Goal: Transaction & Acquisition: Purchase product/service

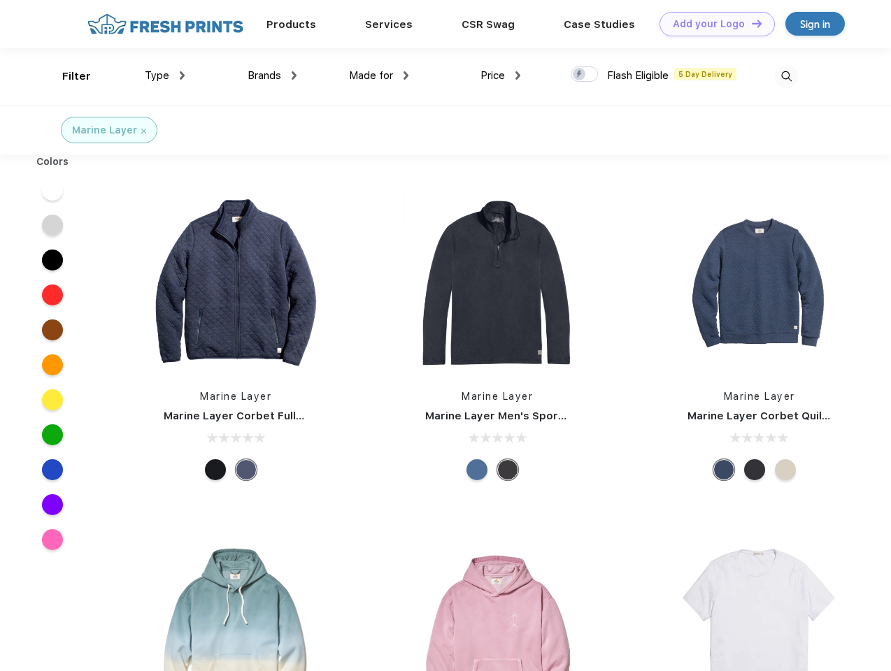
click at [712, 24] on link "Add your Logo Design Tool" at bounding box center [716, 24] width 115 height 24
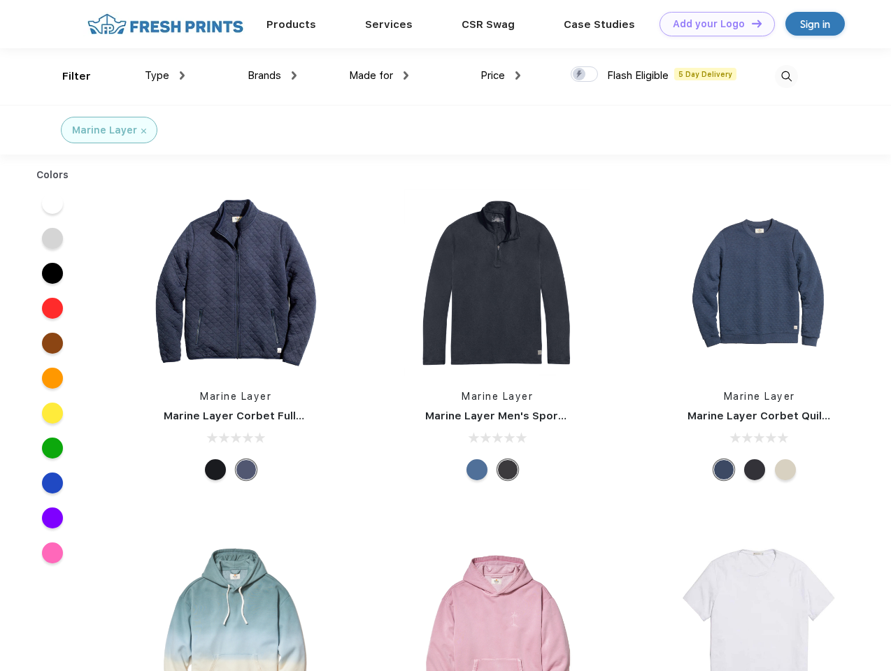
click at [0, 0] on div "Design Tool" at bounding box center [0, 0] width 0 height 0
click at [750, 23] on link "Add your Logo Design Tool" at bounding box center [716, 24] width 115 height 24
click at [67, 76] on div "Filter" at bounding box center [76, 77] width 29 height 16
click at [165, 76] on span "Type" at bounding box center [157, 75] width 24 height 13
click at [272, 76] on span "Brands" at bounding box center [264, 75] width 34 height 13
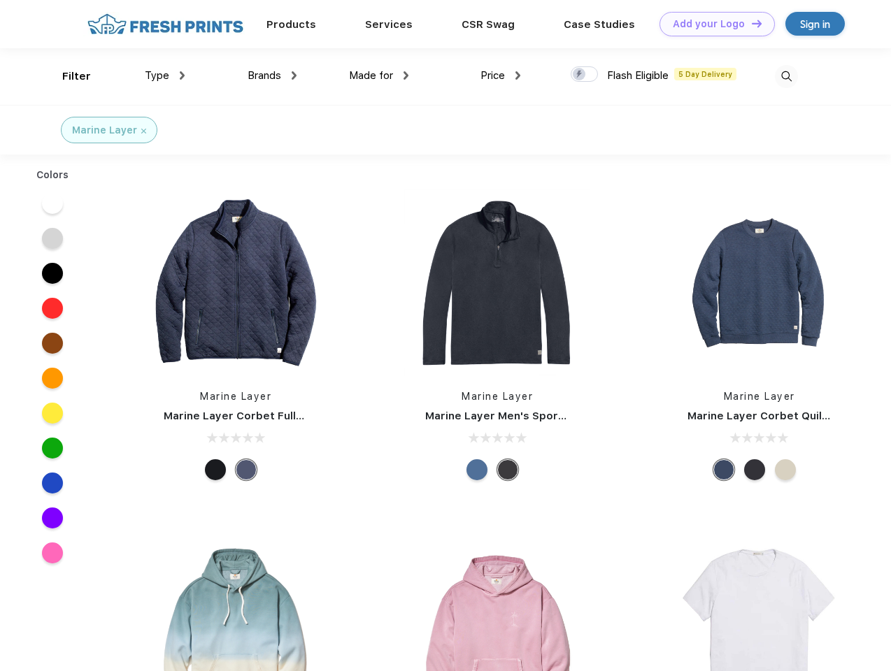
click at [379, 76] on span "Made for" at bounding box center [371, 75] width 44 height 13
click at [501, 76] on span "Price" at bounding box center [492, 75] width 24 height 13
click at [584, 75] on div at bounding box center [584, 73] width 27 height 15
click at [580, 75] on input "checkbox" at bounding box center [575, 70] width 9 height 9
click at [786, 76] on img at bounding box center [786, 76] width 23 height 23
